Goal: Use online tool/utility: Utilize a website feature to perform a specific function

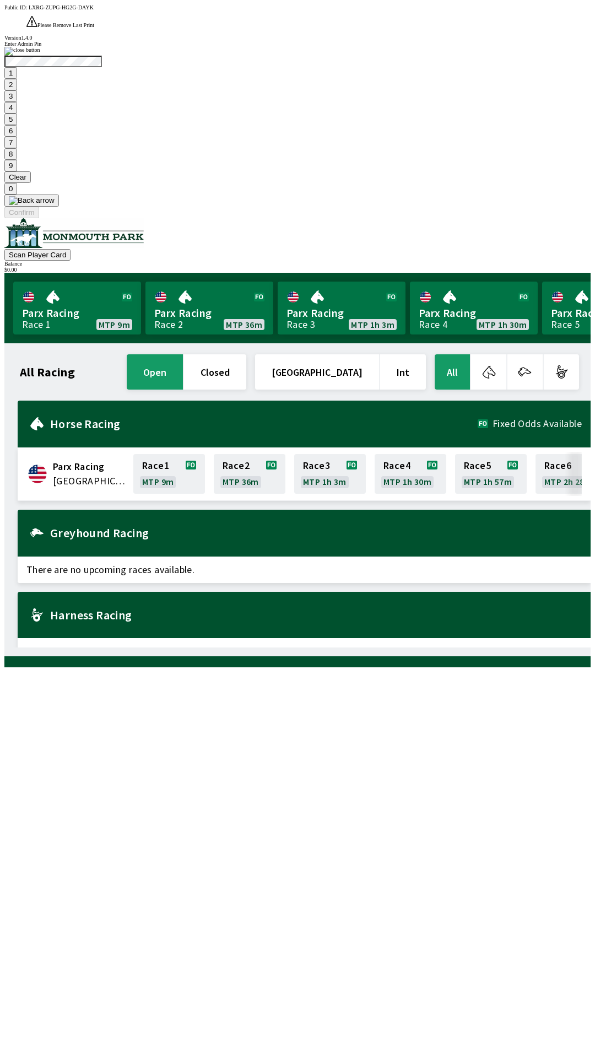
click at [17, 171] on button "9" at bounding box center [10, 166] width 13 height 12
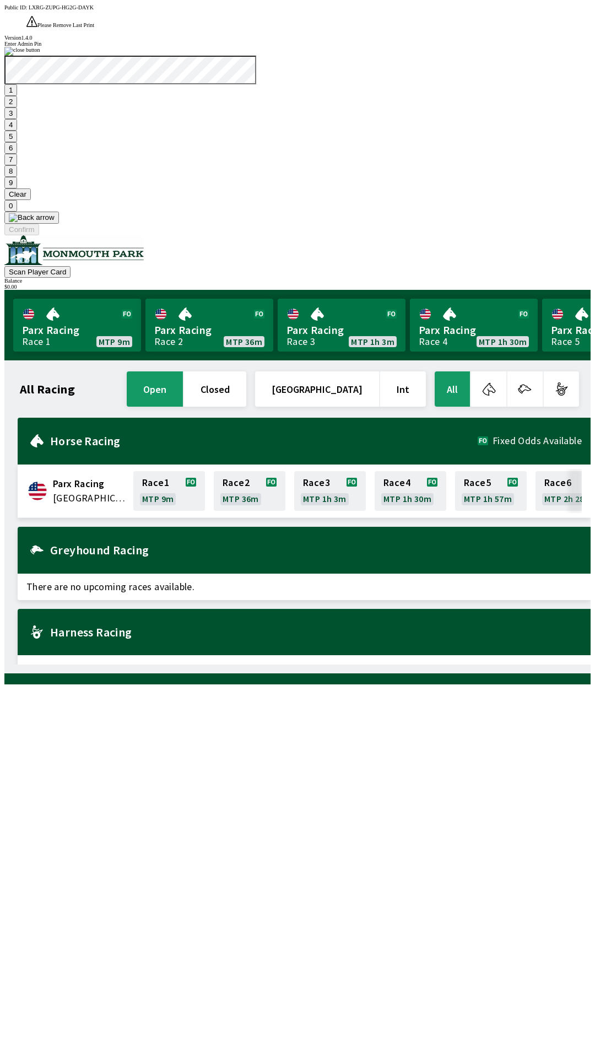
click at [17, 165] on button "7" at bounding box center [10, 160] width 13 height 12
click at [17, 119] on button "3" at bounding box center [10, 113] width 13 height 12
click at [39, 235] on button "Confirm" at bounding box center [21, 230] width 35 height 12
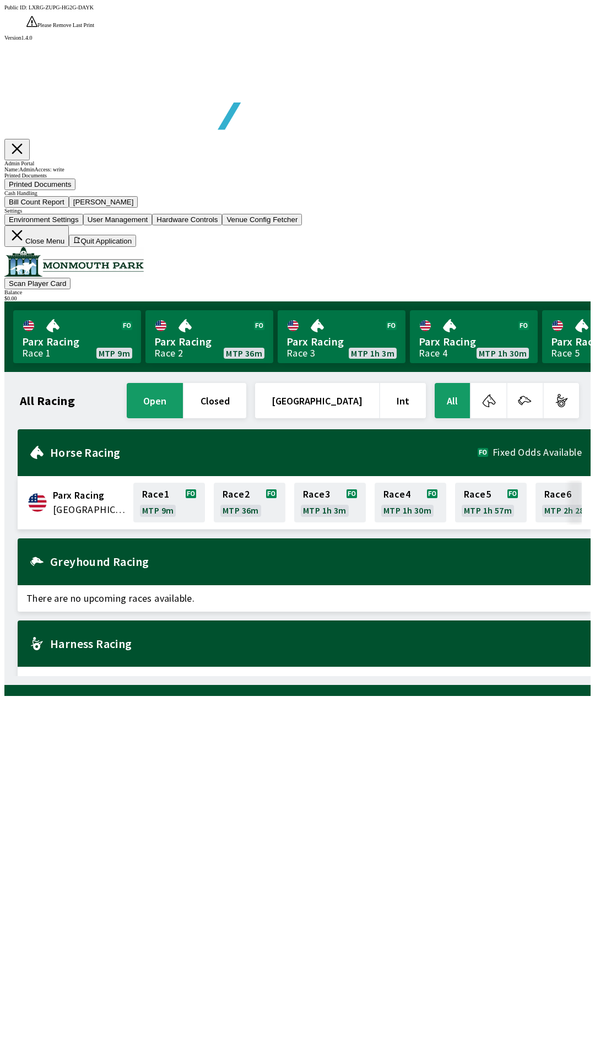
click at [69, 208] on button "Bill Count Report" at bounding box center [36, 202] width 64 height 12
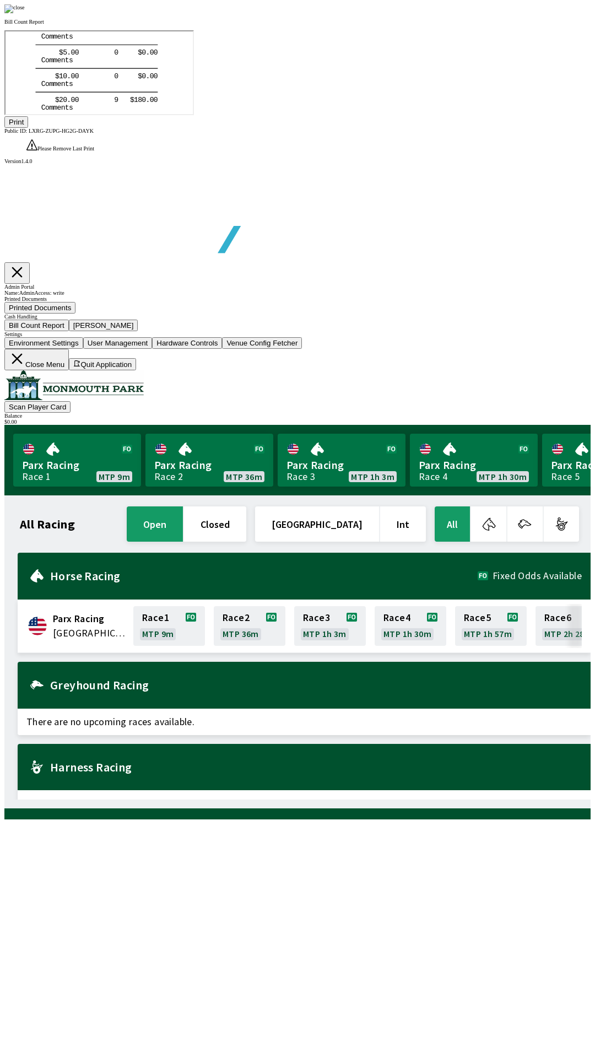
scroll to position [129, 0]
click at [28, 128] on button "Print" at bounding box center [16, 122] width 24 height 12
click at [516, 13] on div at bounding box center [297, 8] width 586 height 9
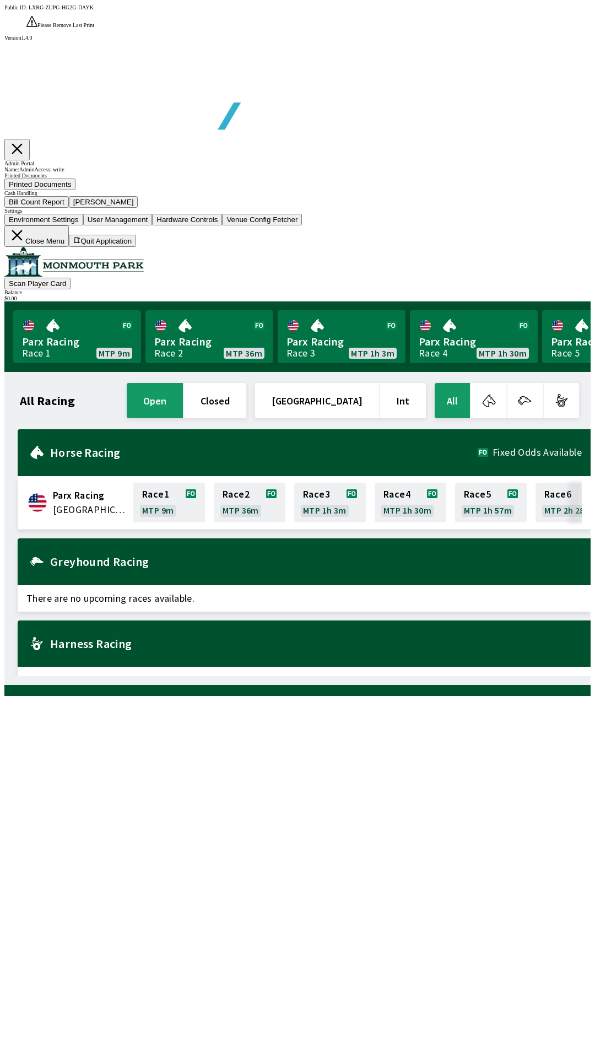
click at [138, 208] on button "[PERSON_NAME]" at bounding box center [103, 202] width 69 height 12
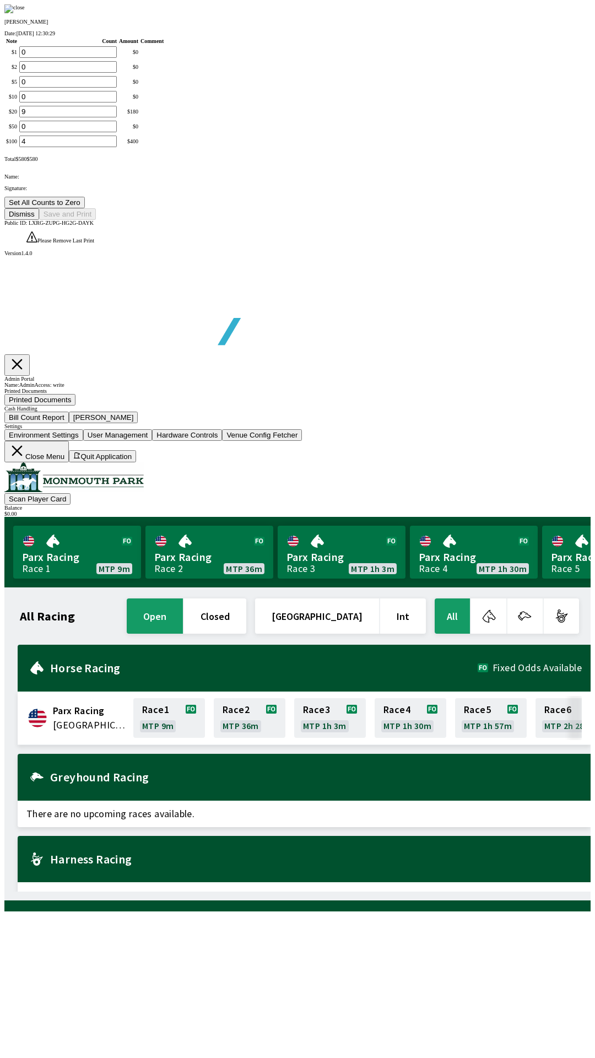
click at [85, 208] on button "Set All Counts to Zero" at bounding box center [44, 203] width 80 height 12
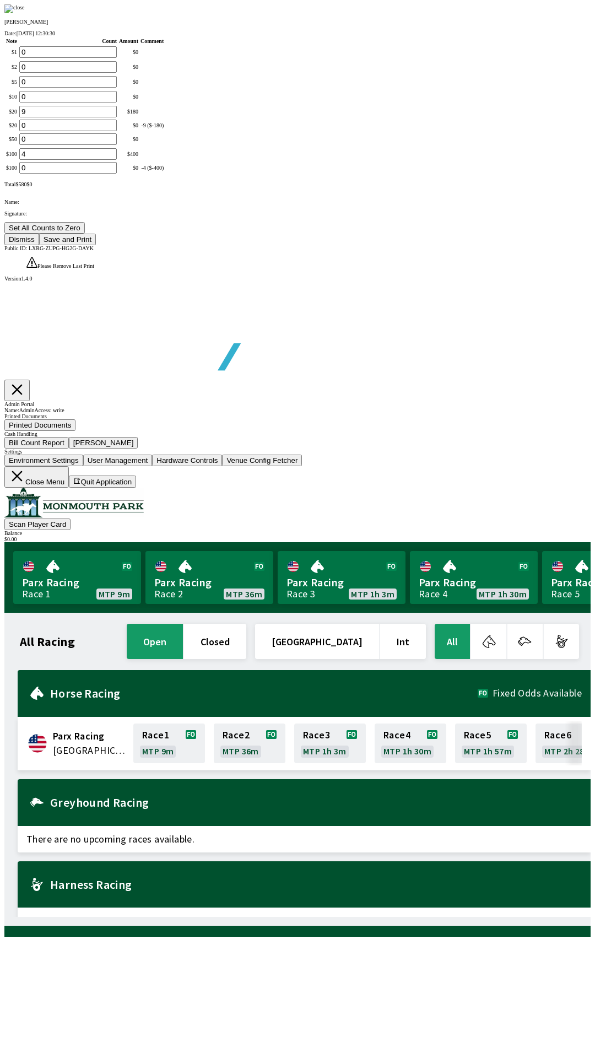
click at [96, 245] on button "Save and Print" at bounding box center [67, 240] width 57 height 12
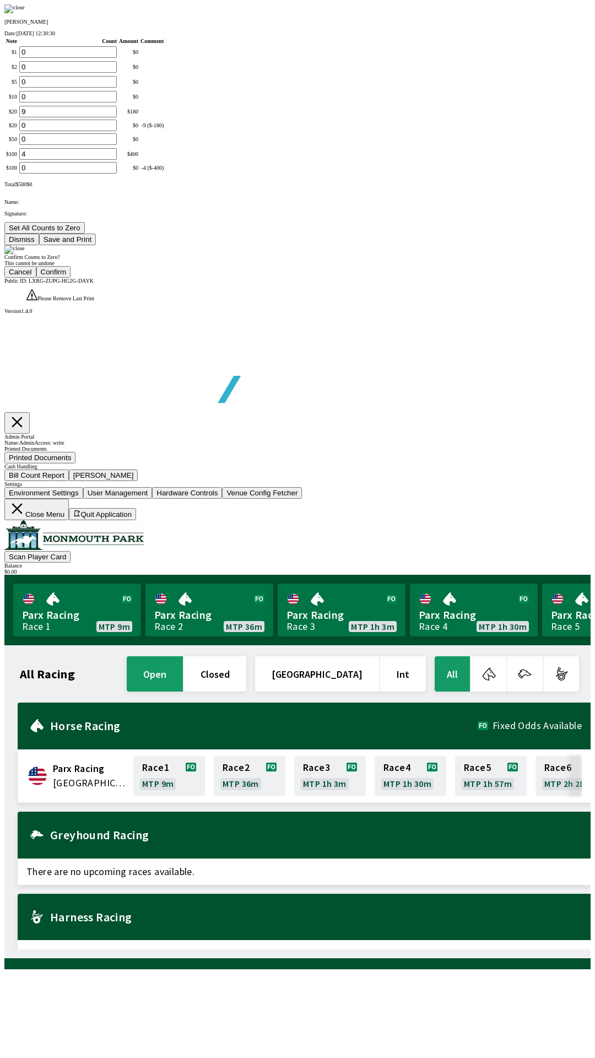
click at [71, 278] on button "Confirm" at bounding box center [53, 272] width 35 height 12
type input "0"
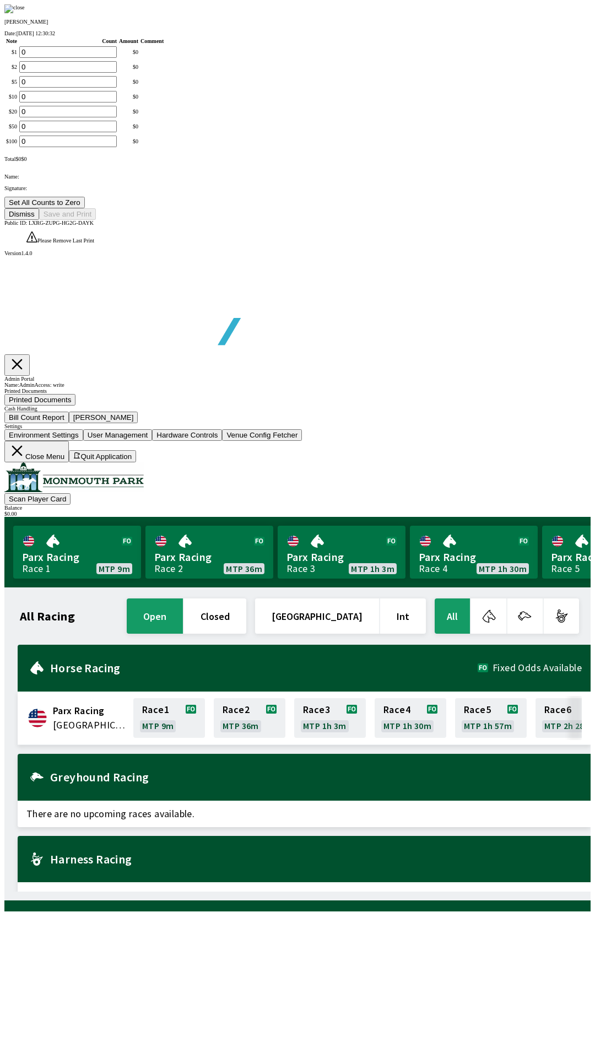
click at [39, 220] on button "Dismiss" at bounding box center [21, 214] width 35 height 12
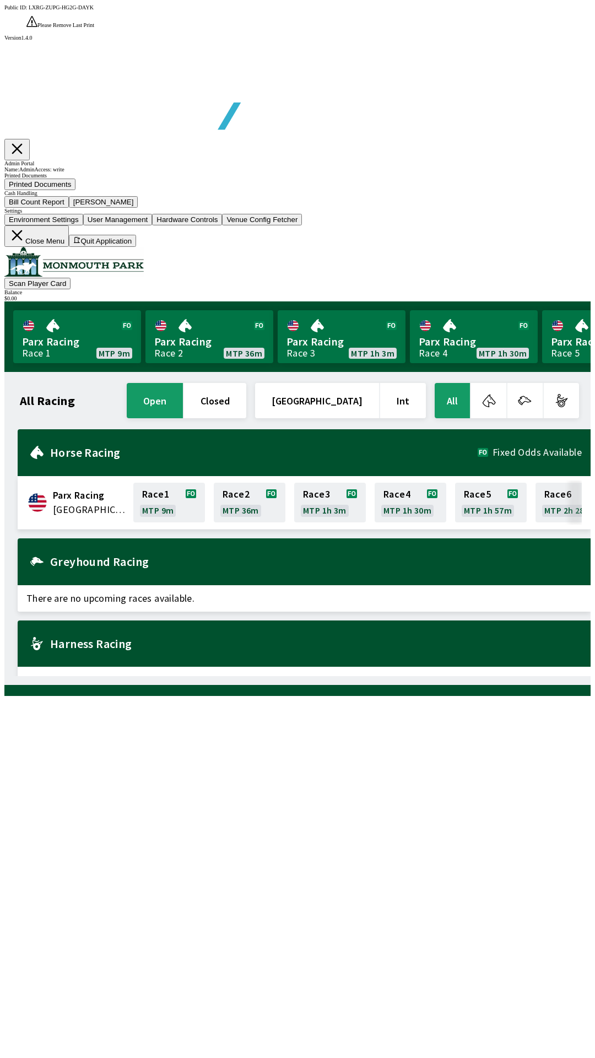
click at [69, 247] on button "Close Menu" at bounding box center [36, 235] width 64 height 21
